Goal: Task Accomplishment & Management: Manage account settings

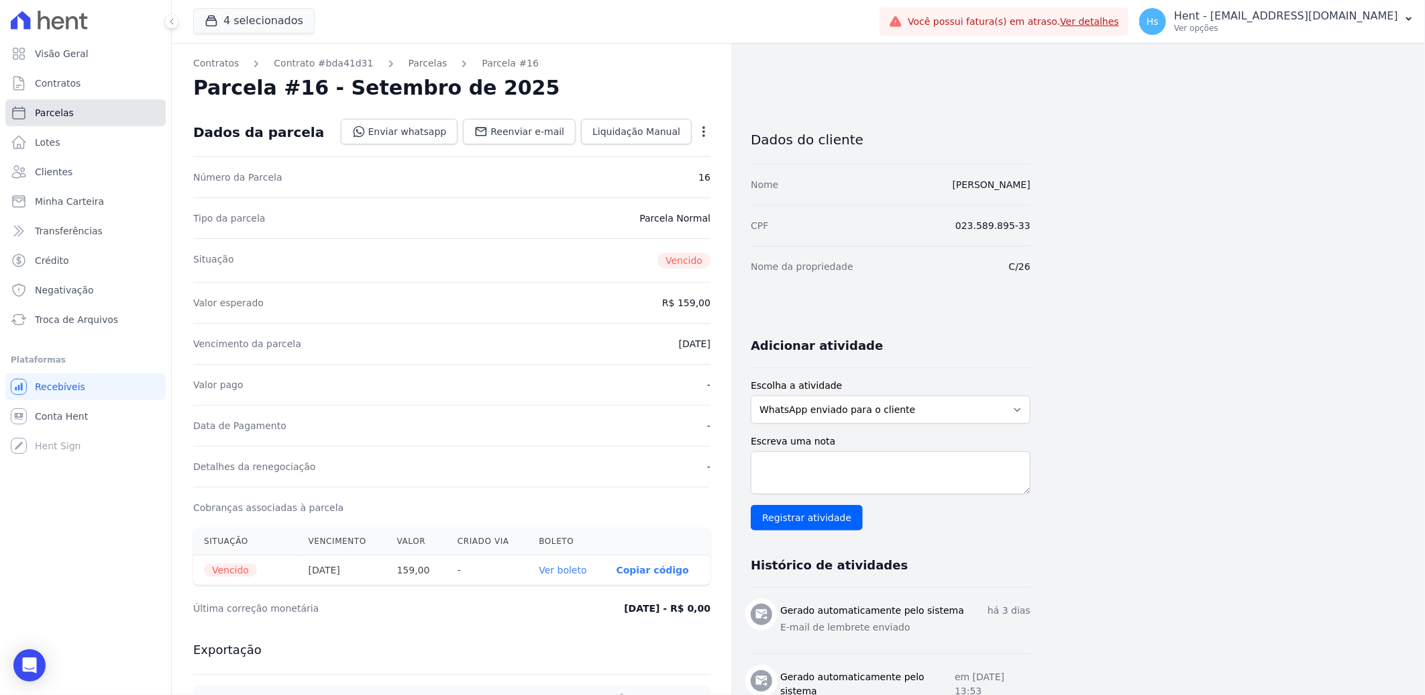
click at [97, 115] on link "Parcelas" at bounding box center [85, 112] width 160 height 27
select select
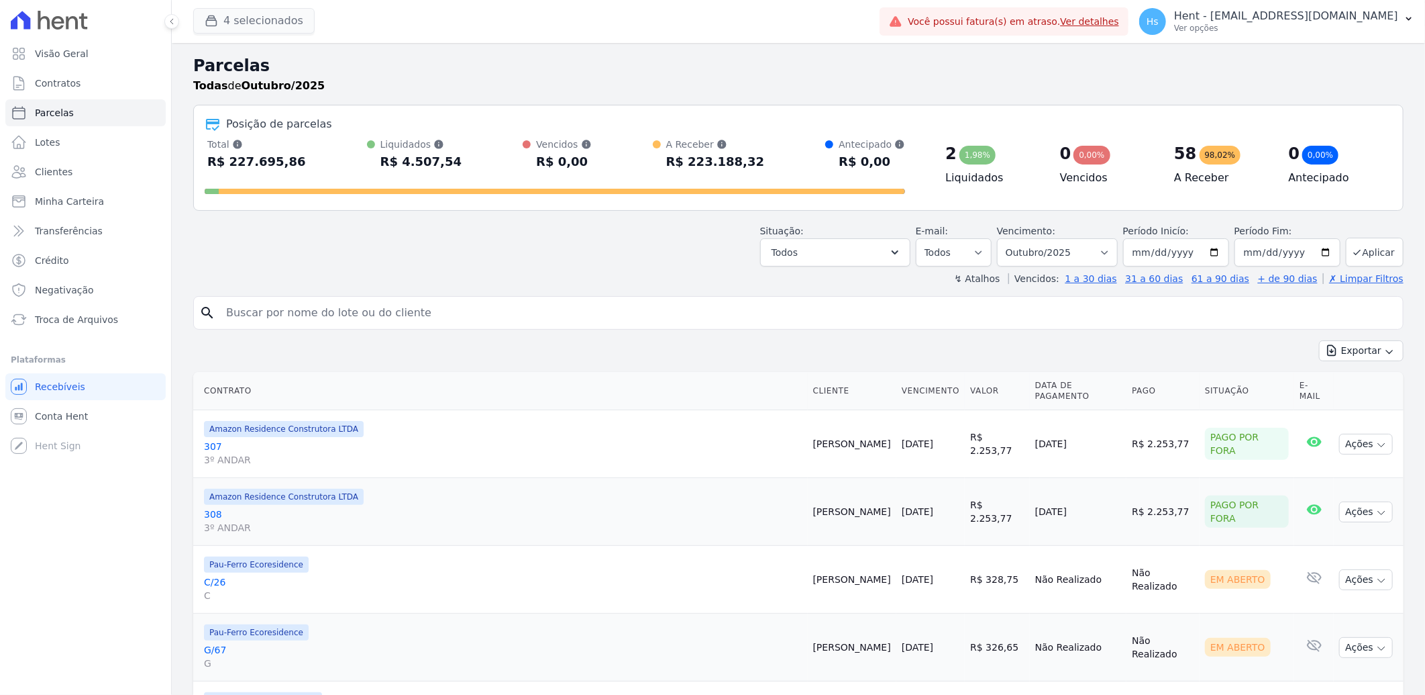
select select
drag, startPoint x: 1398, startPoint y: 26, endPoint x: 1365, endPoint y: 37, distance: 35.4
click at [1398, 26] on p "Ver opções" at bounding box center [1286, 28] width 224 height 11
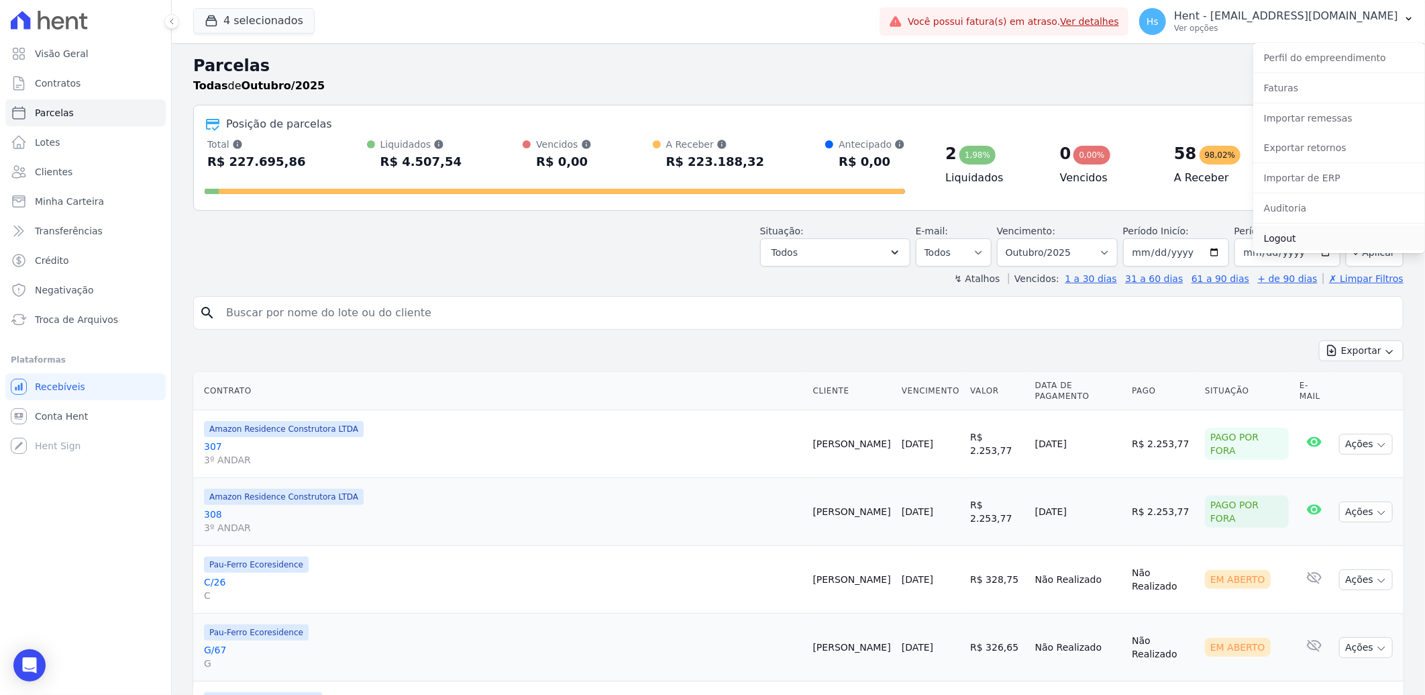
click at [1290, 246] on link "Logout" at bounding box center [1340, 238] width 172 height 24
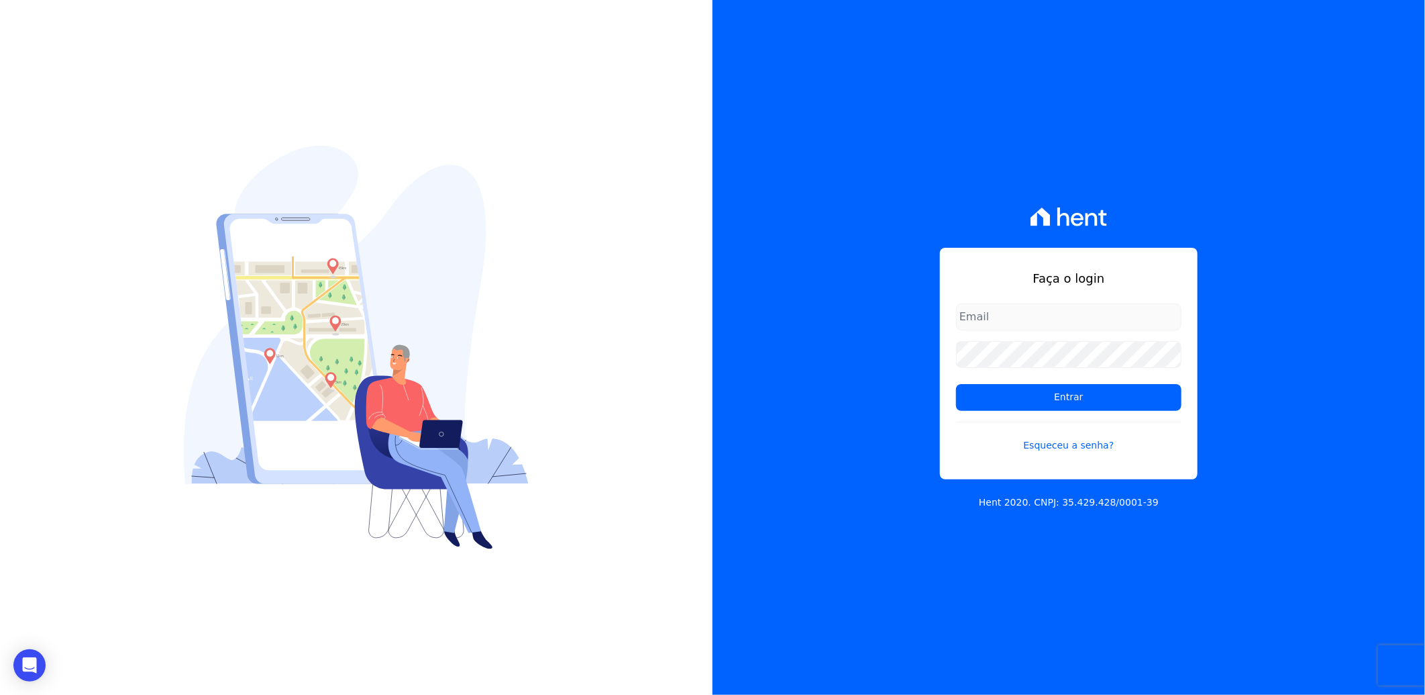
type input "[EMAIL_ADDRESS][DOMAIN_NAME]"
